Goal: Information Seeking & Learning: Learn about a topic

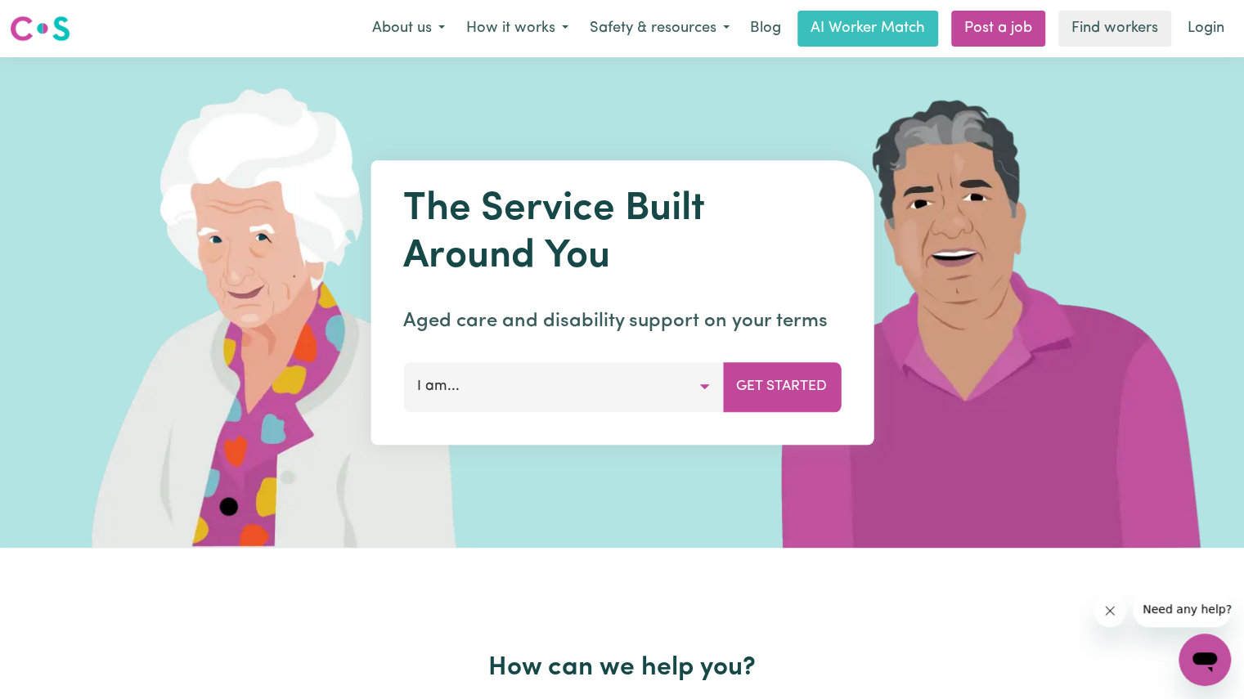
click at [700, 388] on button "I am..." at bounding box center [563, 386] width 320 height 49
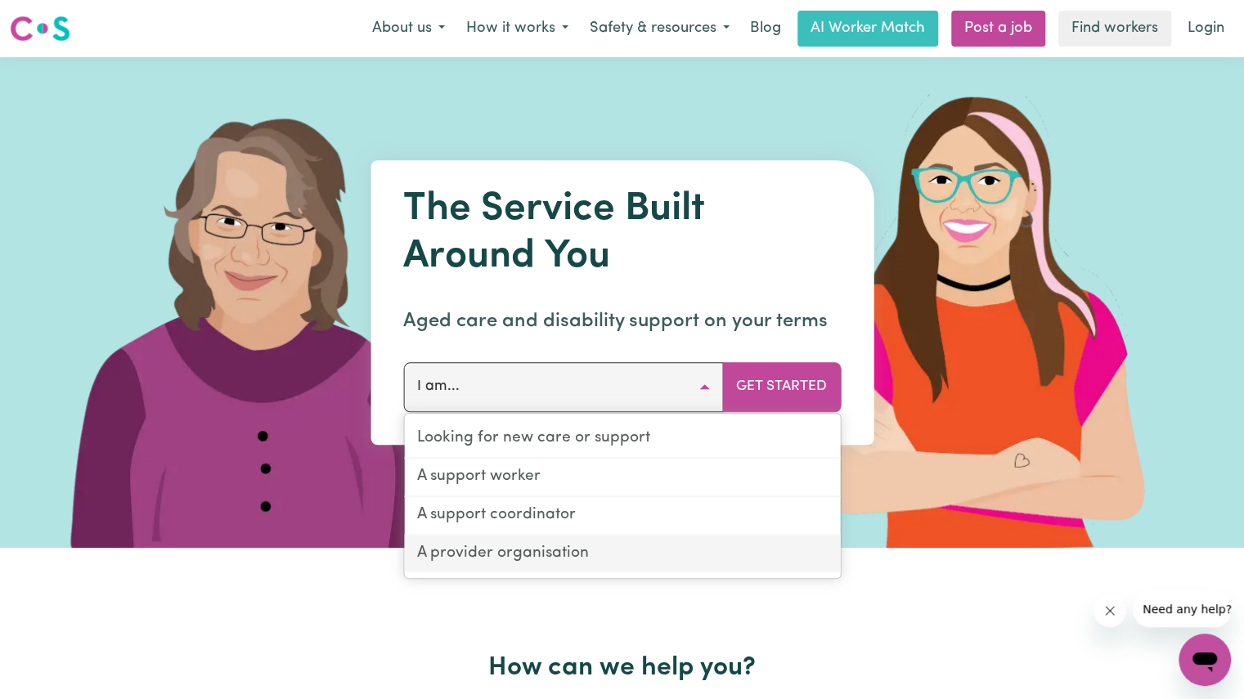
click at [546, 562] on link "A provider organisation" at bounding box center [622, 554] width 436 height 37
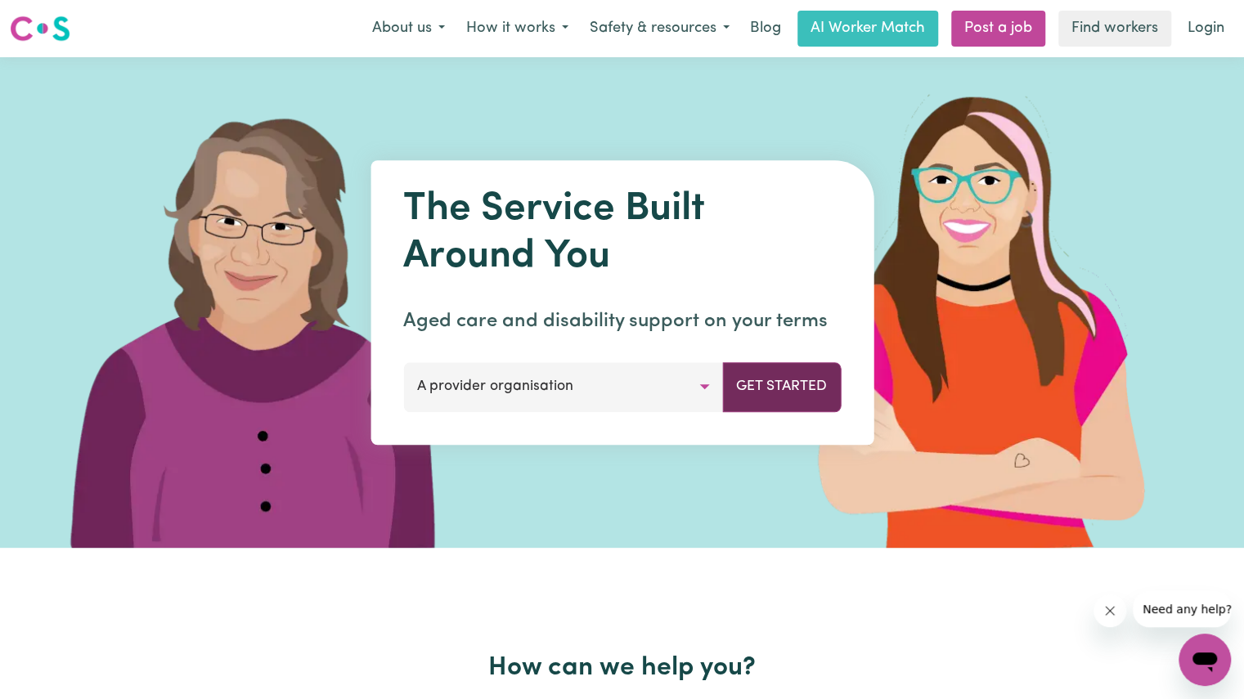
click at [796, 372] on button "Get Started" at bounding box center [781, 386] width 119 height 49
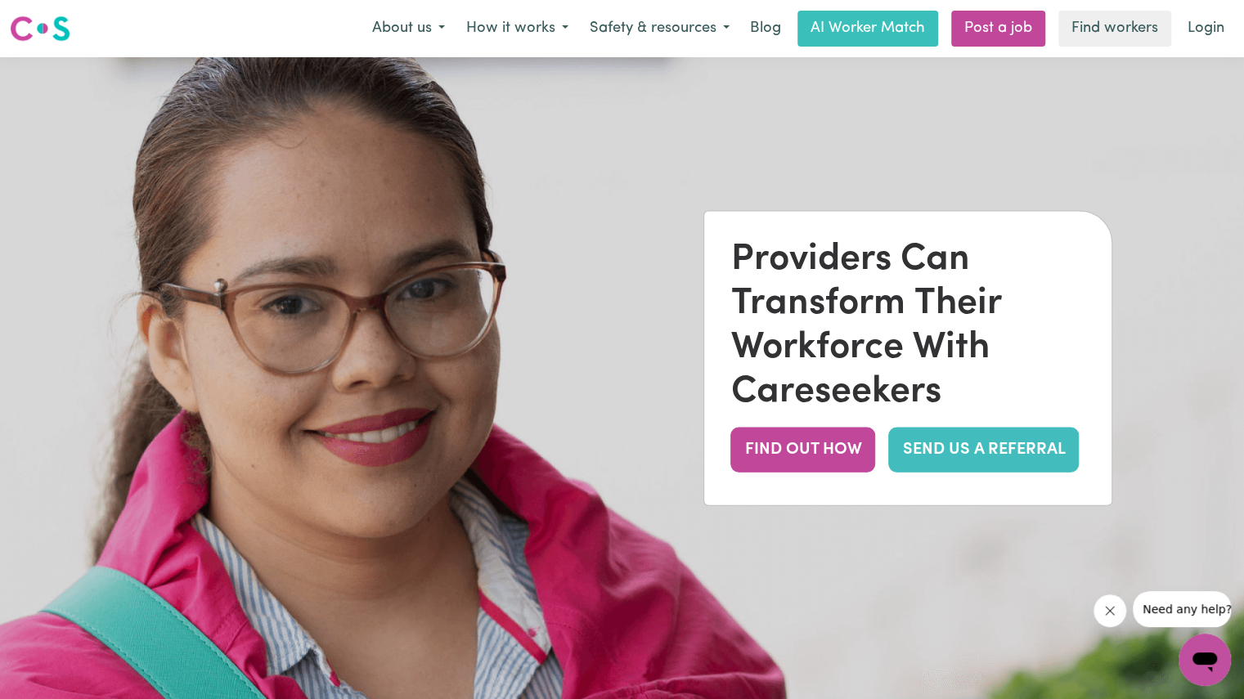
click at [417, 46] on div "About us How it works Safety & resources Blog AI Worker Match Post a job Find w…" at bounding box center [797, 29] width 872 height 36
click at [427, 20] on button "About us" at bounding box center [408, 28] width 94 height 34
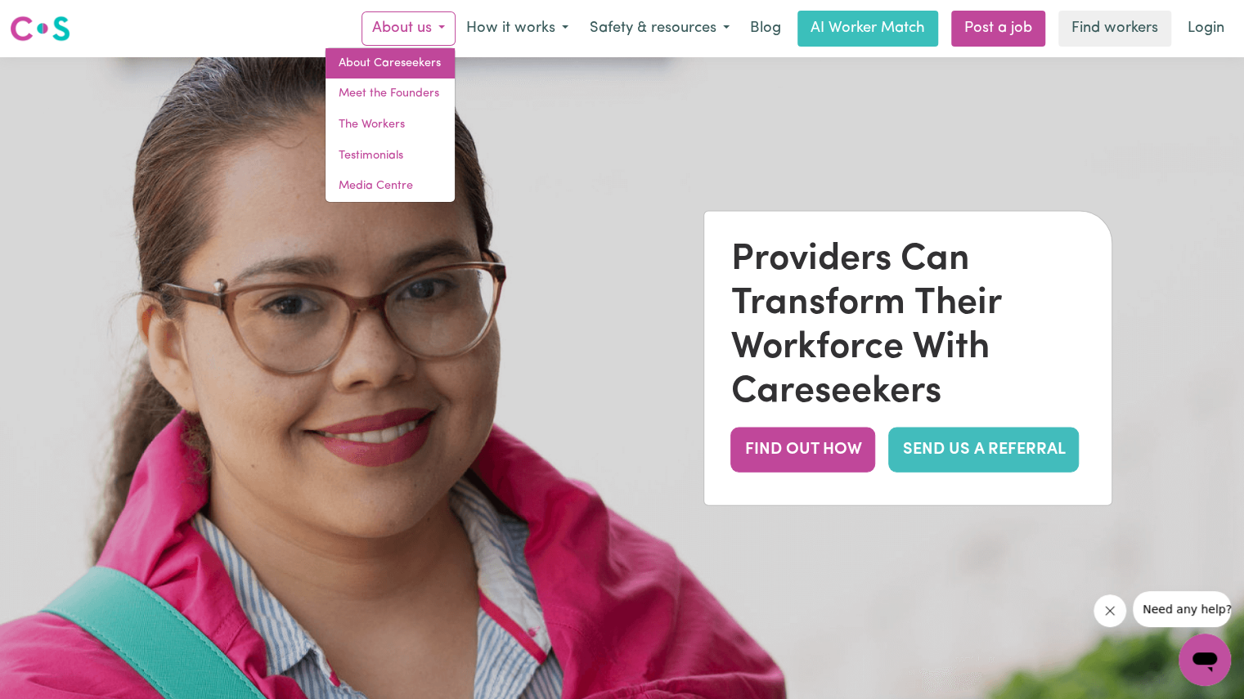
click at [419, 68] on link "About Careseekers" at bounding box center [389, 63] width 129 height 31
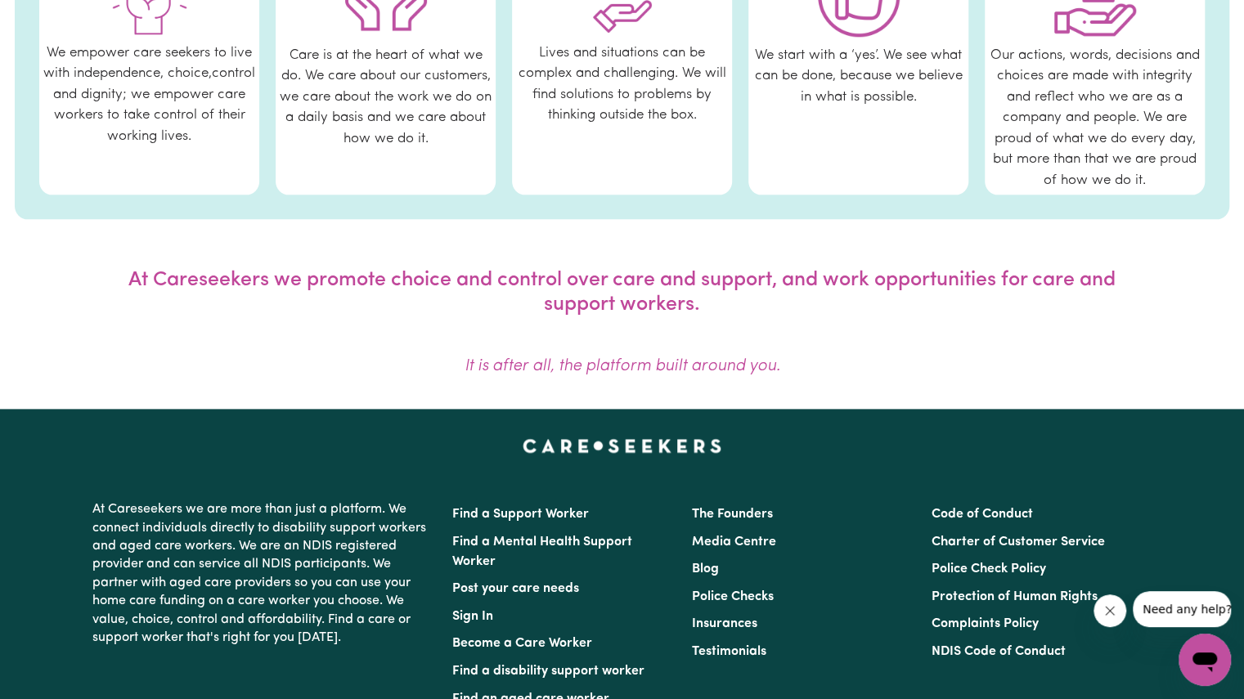
scroll to position [1165, 0]
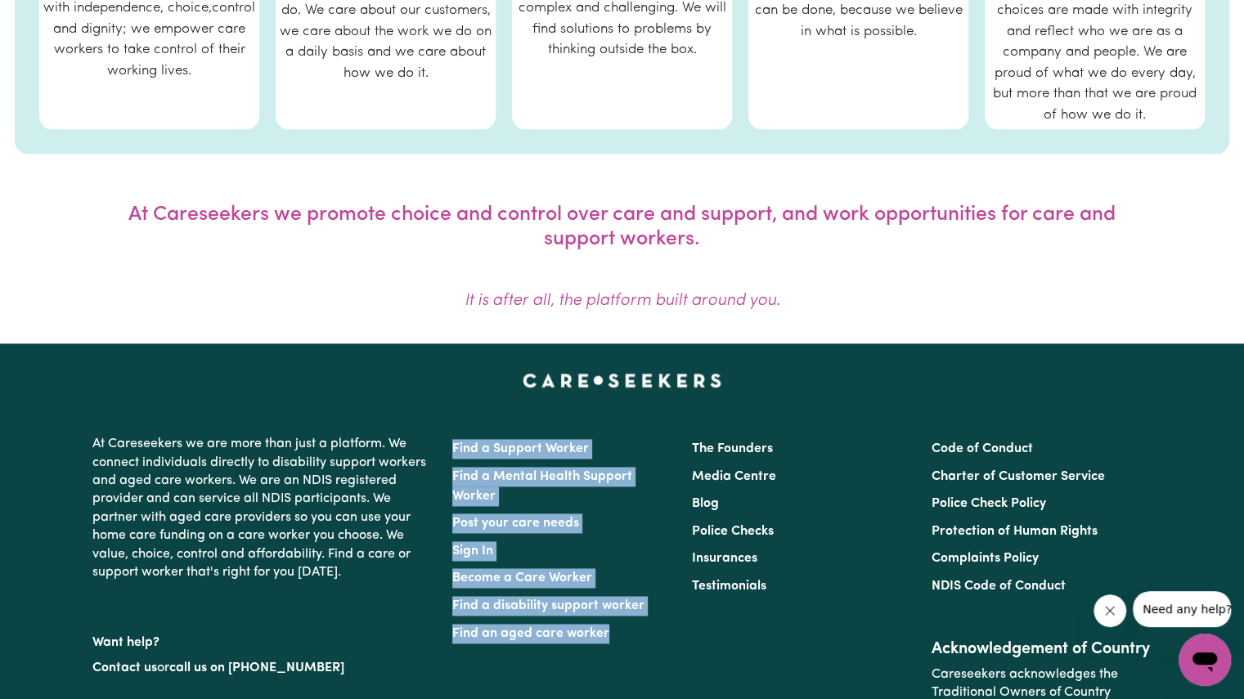
drag, startPoint x: 450, startPoint y: 447, endPoint x: 608, endPoint y: 645, distance: 253.6
click at [608, 645] on div "Find a Support Worker Find a Mental Health Support Worker Post your care needs …" at bounding box center [562, 606] width 240 height 342
copy ul "Find a Support Worker Find a Mental Health Support Worker Post your care needs …"
